Goal: Task Accomplishment & Management: Manage account settings

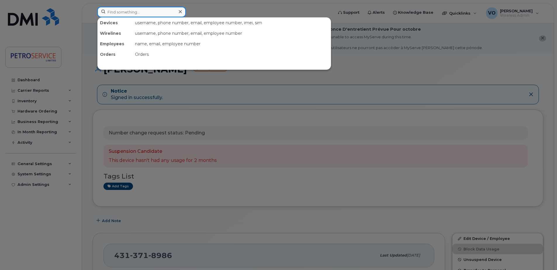
click at [137, 15] on input at bounding box center [141, 12] width 88 height 11
paste input "506-343-5812"
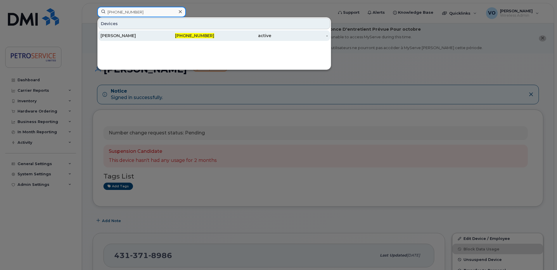
type input "506-343-5812"
click at [154, 36] on div "Andrew Creaghan" at bounding box center [128, 36] width 57 height 6
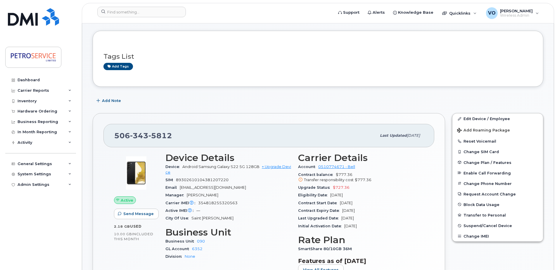
scroll to position [58, 0]
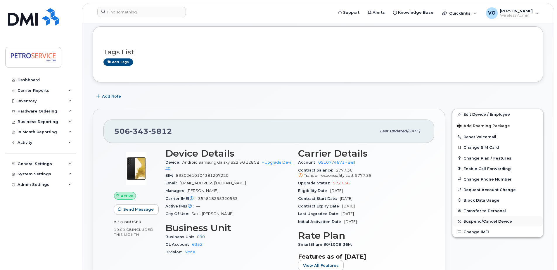
click at [491, 223] on span "Suspend/Cancel Device" at bounding box center [487, 221] width 48 height 4
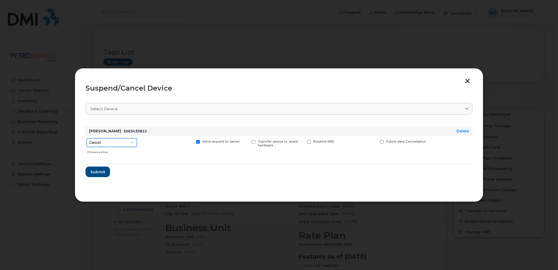
click at [131, 142] on select "Cancel Suspend - Extend Suspension Suspend - Reduced Rate Suspend - Full Rate S…" at bounding box center [112, 142] width 50 height 9
select select "[object Object]"
click at [87, 138] on select "Cancel Suspend - Extend Suspension Suspend - Reduced Rate Suspend - Full Rate S…" at bounding box center [112, 142] width 50 height 9
click at [98, 172] on span "Submit" at bounding box center [97, 172] width 15 height 6
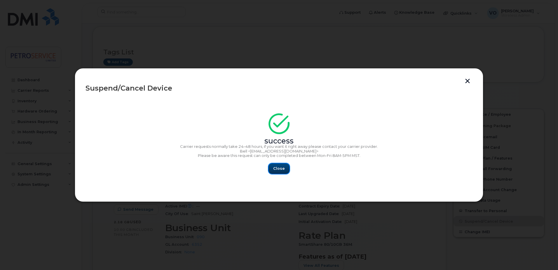
click at [274, 170] on span "Close" at bounding box center [279, 169] width 12 height 6
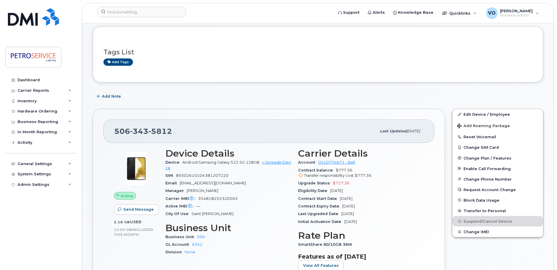
scroll to position [0, 0]
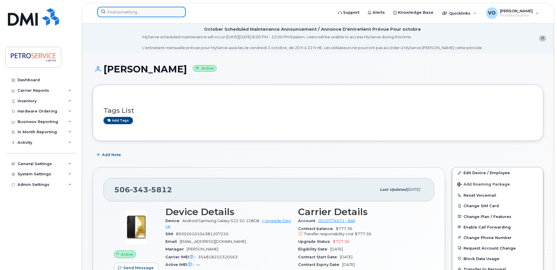
click at [123, 12] on input at bounding box center [141, 12] width 88 height 11
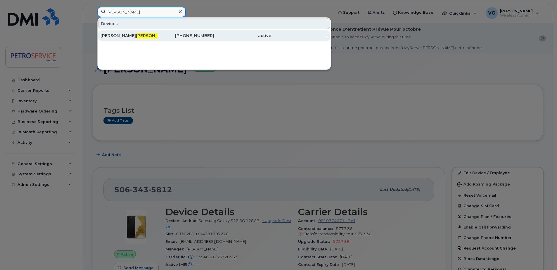
type input "bonomo"
click at [143, 33] on div "Mike Bonomo" at bounding box center [128, 36] width 57 height 6
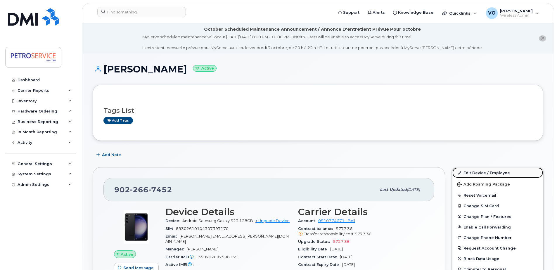
click at [482, 173] on link "Edit Device / Employee" at bounding box center [497, 172] width 91 height 11
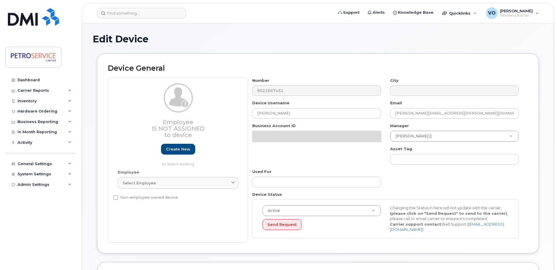
select select "4468792"
select select "4468800"
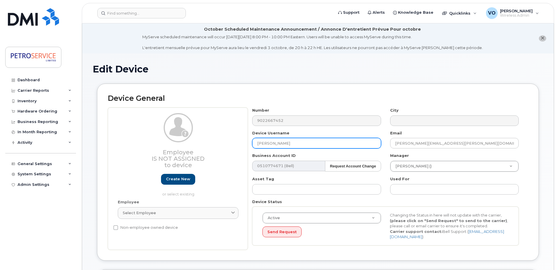
drag, startPoint x: 234, startPoint y: 139, endPoint x: 183, endPoint y: 132, distance: 51.6
click at [183, 132] on div "Employee Is not assigned to device Create new or select existing Employee Selec…" at bounding box center [318, 178] width 420 height 142
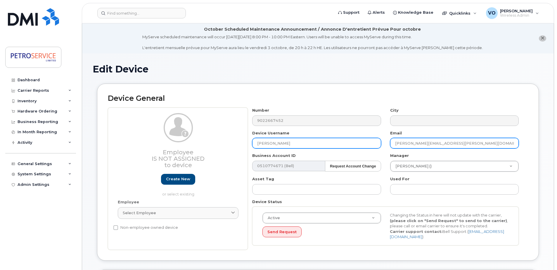
type input "[PERSON_NAME]"
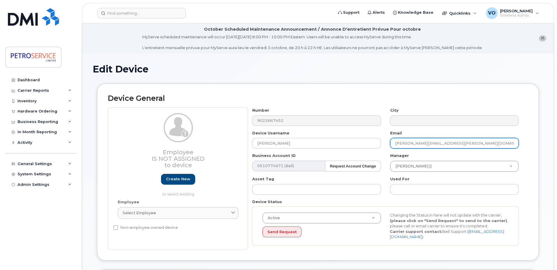
drag, startPoint x: 416, startPoint y: 142, endPoint x: 317, endPoint y: 137, distance: 99.1
click at [317, 137] on div "Number 9022667452 City Device Username Makenzi Montpetit Email bonomo.mike@petr…" at bounding box center [385, 178] width 275 height 142
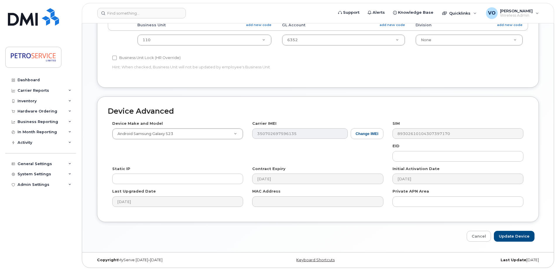
scroll to position [274, 0]
click at [518, 239] on input "Update Device" at bounding box center [514, 235] width 41 height 11
type input "Saving..."
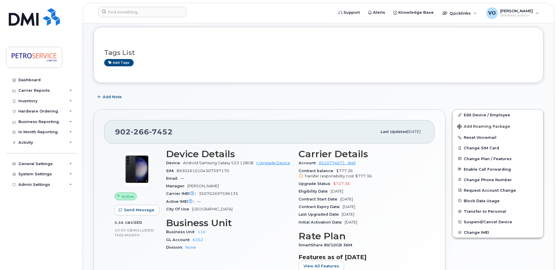
scroll to position [58, 0]
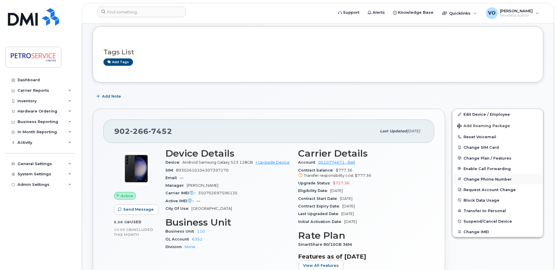
click at [489, 178] on button "Change Phone Number" at bounding box center [497, 179] width 91 height 11
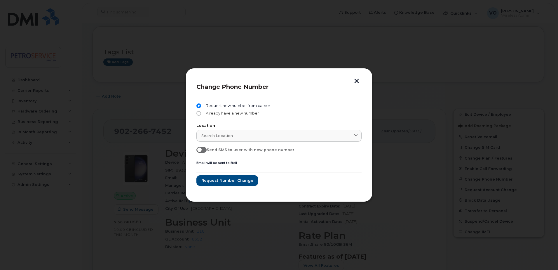
click at [206, 115] on span "Already have a new number" at bounding box center [231, 113] width 55 height 5
click at [201, 115] on input "Already have a new number" at bounding box center [199, 113] width 5 height 5
radio input "true"
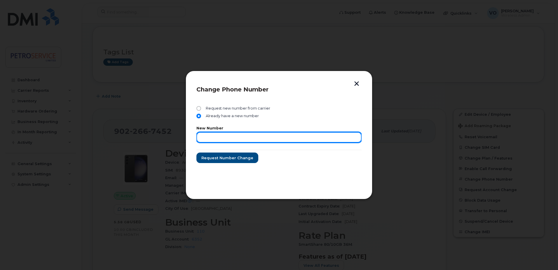
click at [210, 137] on input "text" at bounding box center [279, 137] width 165 height 11
paste input "782-409-8004"
type input "782-409-8004"
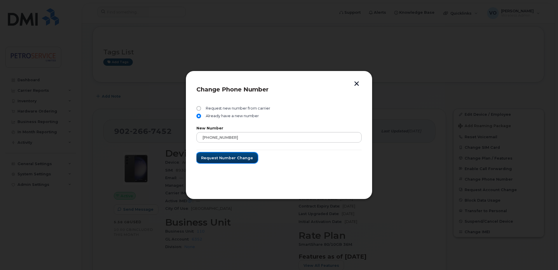
click at [223, 156] on span "Request number change" at bounding box center [227, 158] width 52 height 6
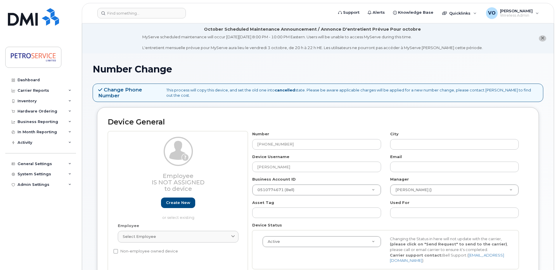
select select "4468792"
select select "4468800"
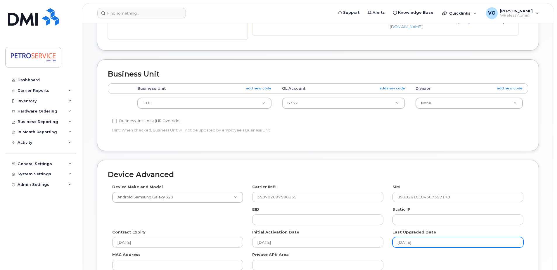
scroll to position [292, 0]
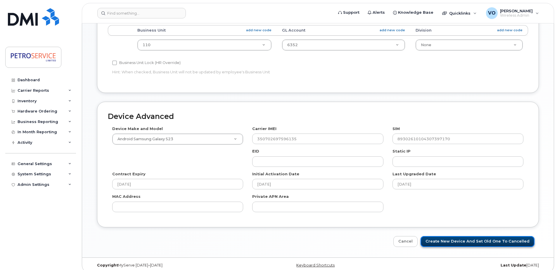
click at [475, 237] on input "Create New Device and set old one to Cancelled" at bounding box center [477, 241] width 114 height 11
type input "Saving..."
